Goal: Download file/media

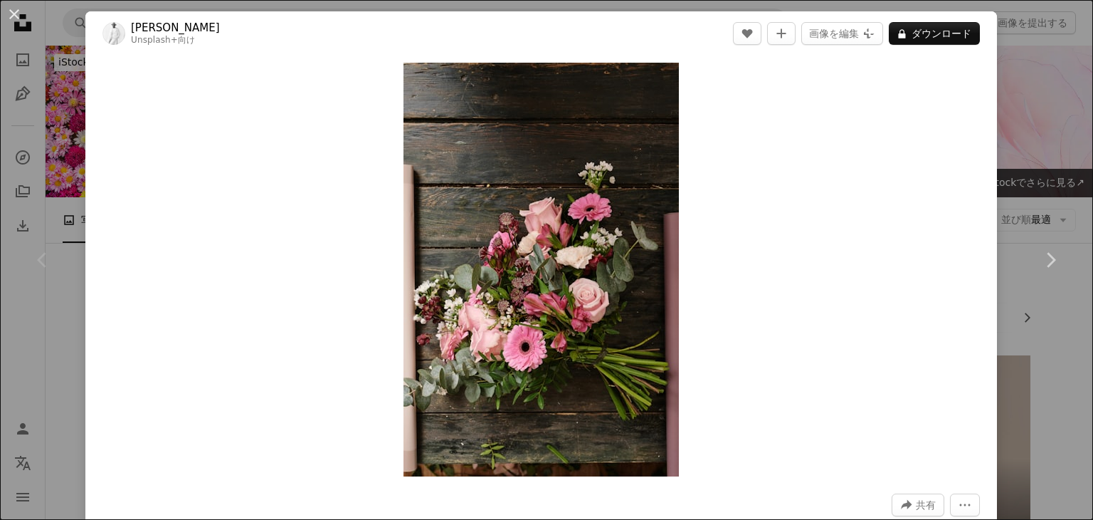
scroll to position [356, 0]
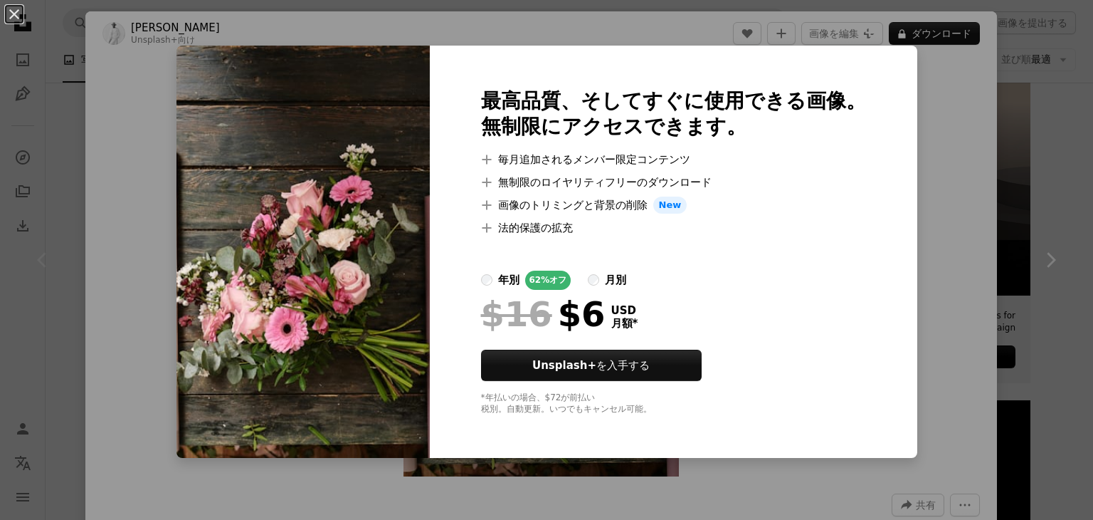
click at [872, 177] on div "最高品質、そしてすぐに使用できる画像。 無制限にアクセスできます。 A plus sign 毎月追加されるメンバー限定コンテンツ A plus sign 無制…" at bounding box center [674, 252] width 488 height 412
click at [953, 135] on div "An X shape 最高品質、そしてすぐに使用できる画像。 無制限にアクセスできます。 A plus sign 毎月追加されるメンバー限定コンテンツ A p…" at bounding box center [546, 260] width 1093 height 520
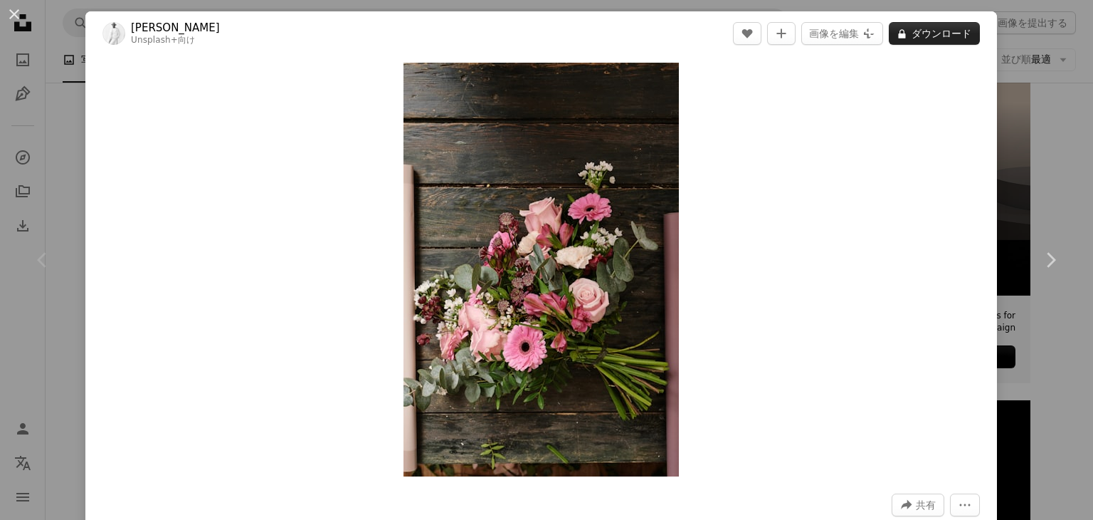
click at [957, 29] on button "A lock ダウンロード" at bounding box center [934, 33] width 91 height 23
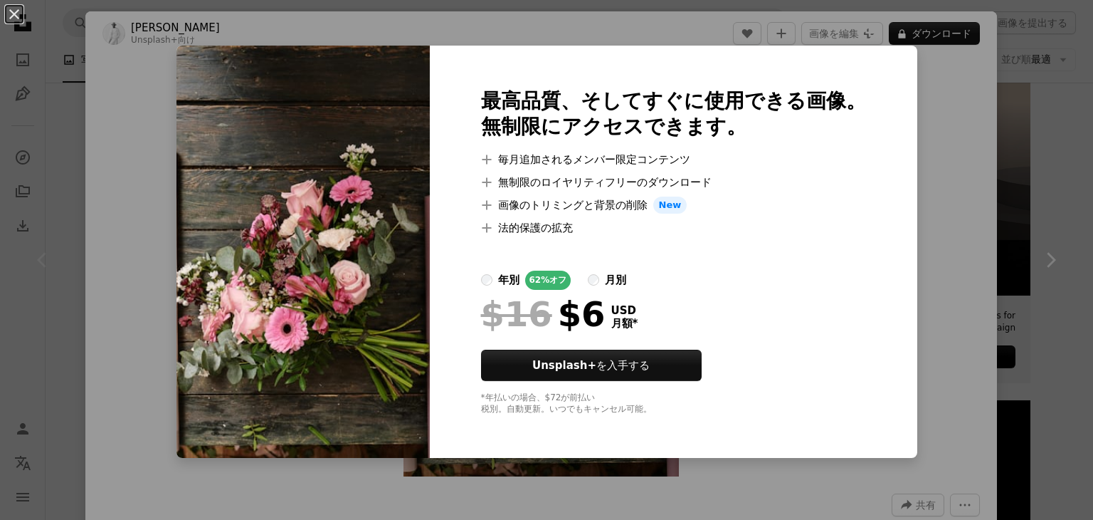
click at [931, 145] on div "An X shape 最高品質、そしてすぐに使用できる画像。 無制限にアクセスできます。 A plus sign 毎月追加されるメンバー限定コンテンツ A p…" at bounding box center [546, 260] width 1093 height 520
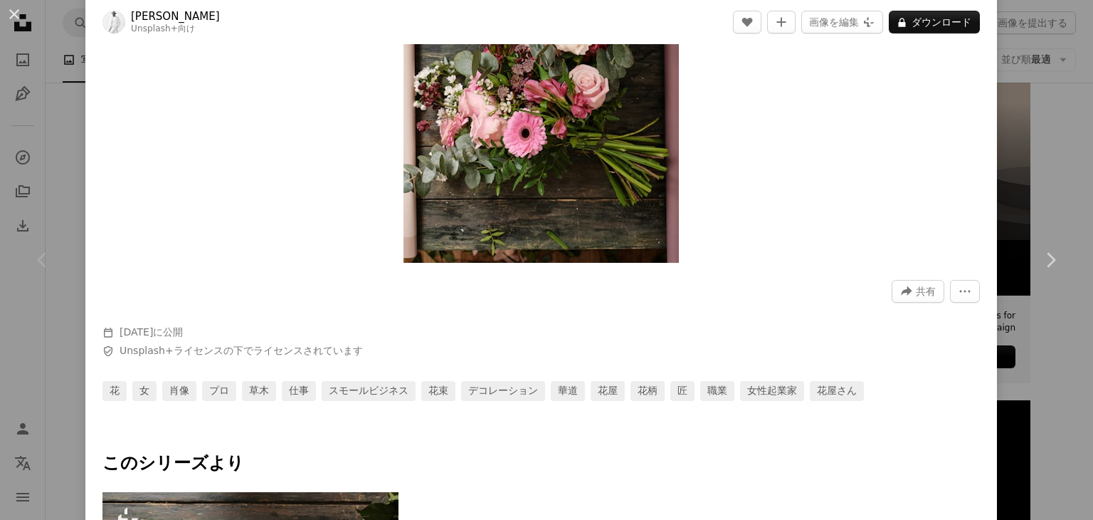
scroll to position [356, 0]
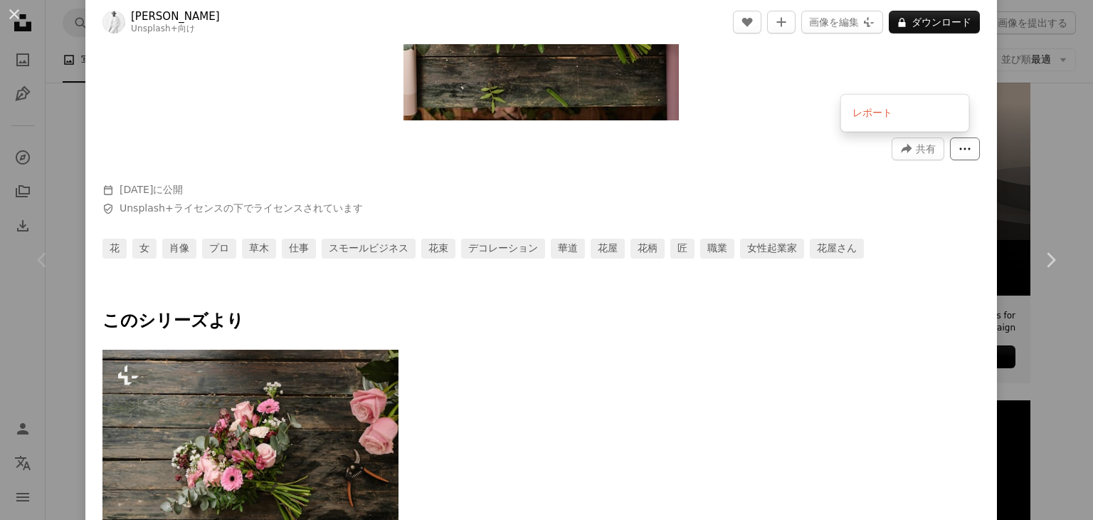
click at [960, 148] on icon "その他のアクション" at bounding box center [965, 149] width 11 height 2
click at [742, 163] on dialog "An X shape Chevron left Chevron right [PERSON_NAME] Unsplash+ 向け A heart A plus…" at bounding box center [546, 260] width 1093 height 520
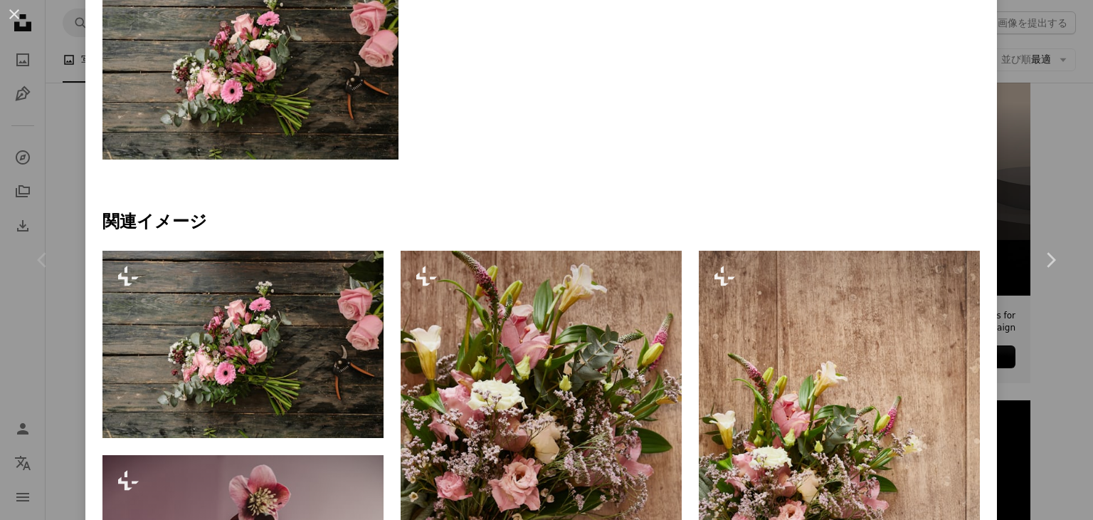
scroll to position [854, 0]
